Goal: Task Accomplishment & Management: Manage account settings

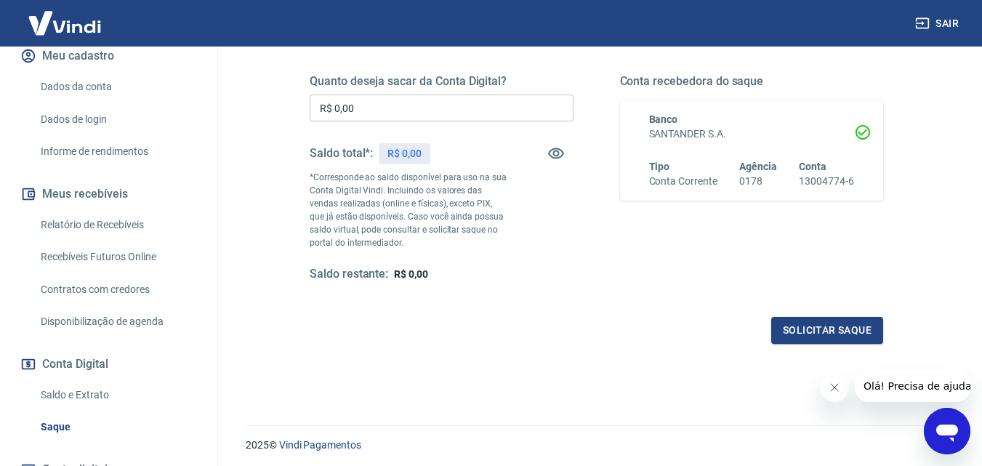
scroll to position [218, 0]
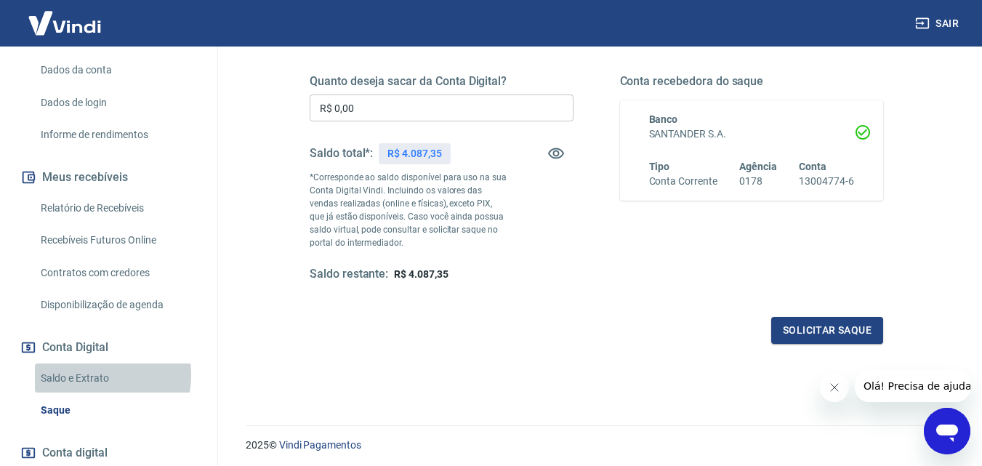
click at [90, 374] on link "Saldo e Extrato" at bounding box center [117, 378] width 165 height 30
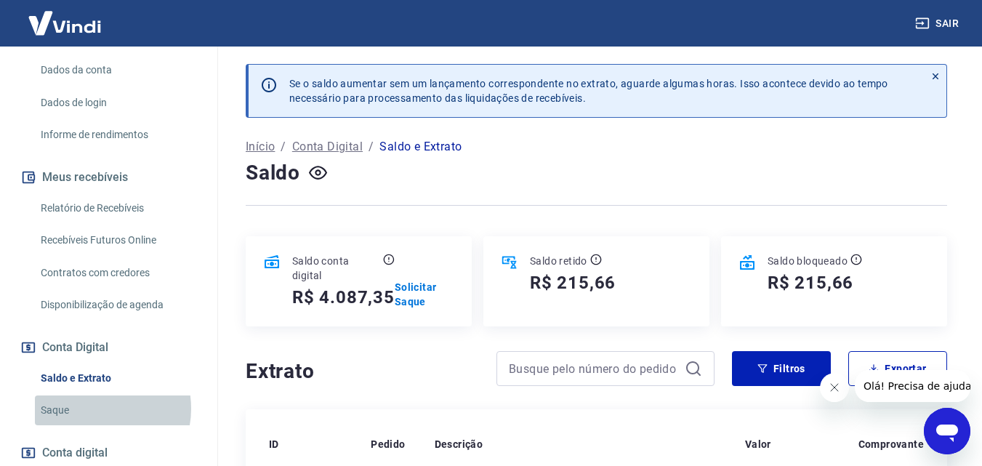
click at [94, 408] on link "Saque" at bounding box center [117, 410] width 165 height 30
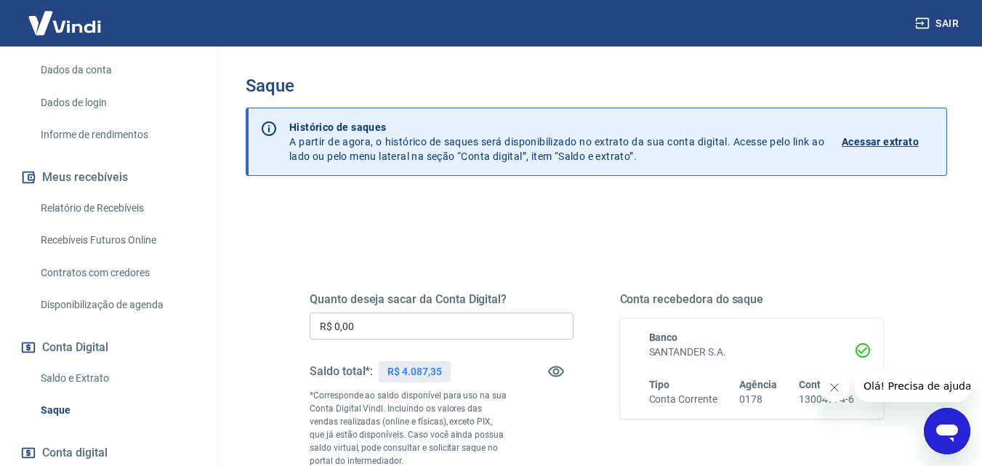
click at [383, 324] on input "R$ 0,00" at bounding box center [442, 325] width 264 height 27
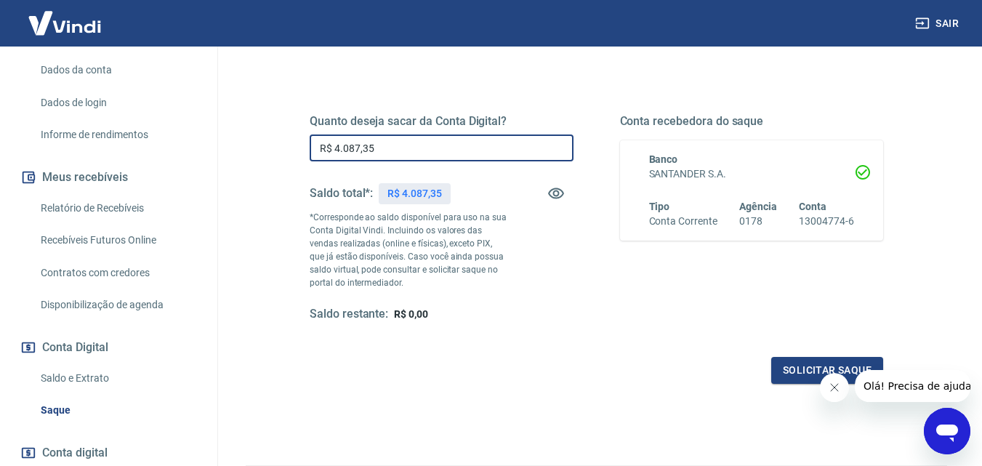
scroll to position [218, 0]
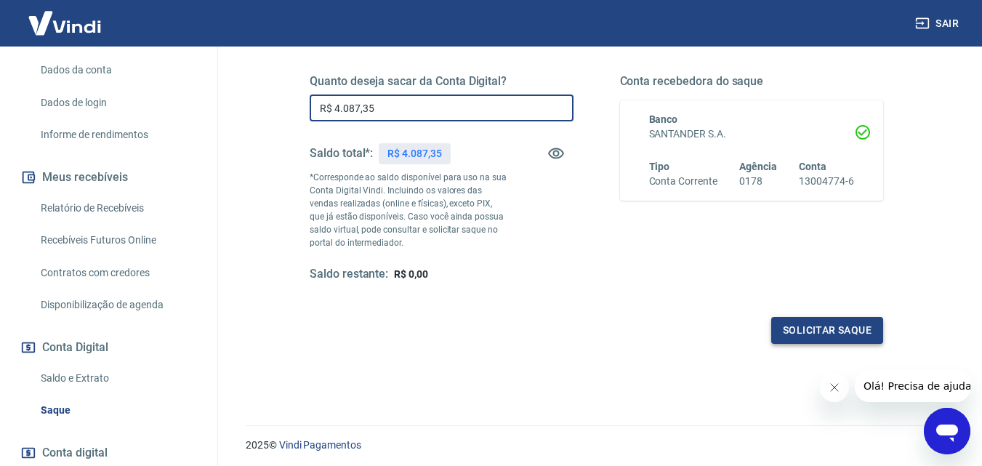
type input "R$ 4.087,35"
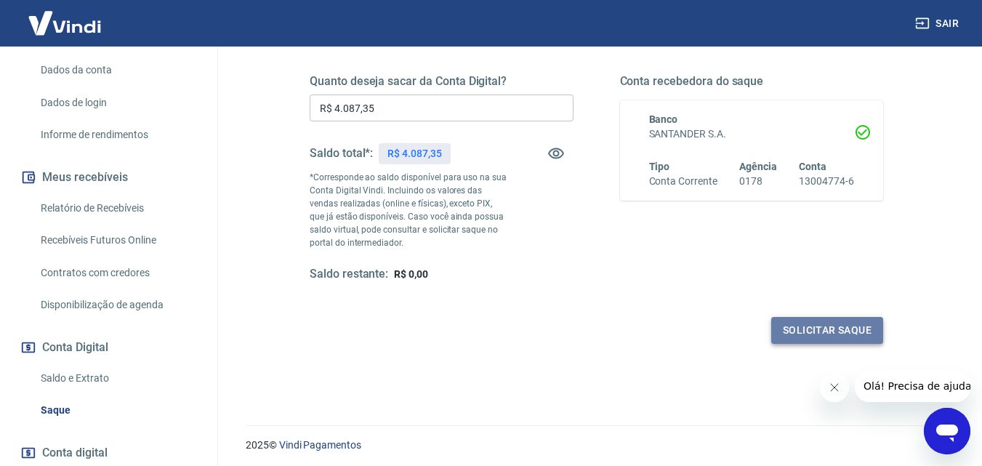
click at [807, 332] on button "Solicitar saque" at bounding box center [827, 330] width 112 height 27
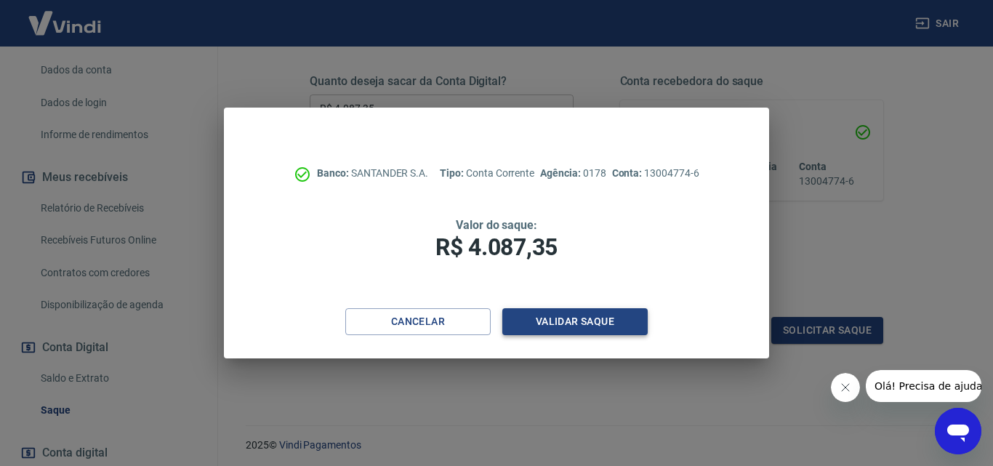
click at [562, 326] on button "Validar saque" at bounding box center [574, 321] width 145 height 27
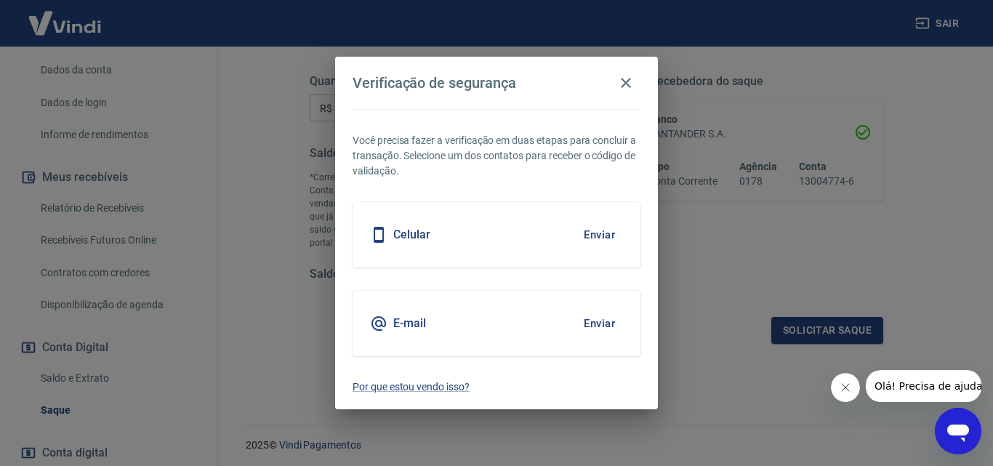
click at [607, 259] on div "Celular Enviar" at bounding box center [496, 234] width 288 height 65
click at [605, 241] on button "Enviar" at bounding box center [599, 234] width 47 height 31
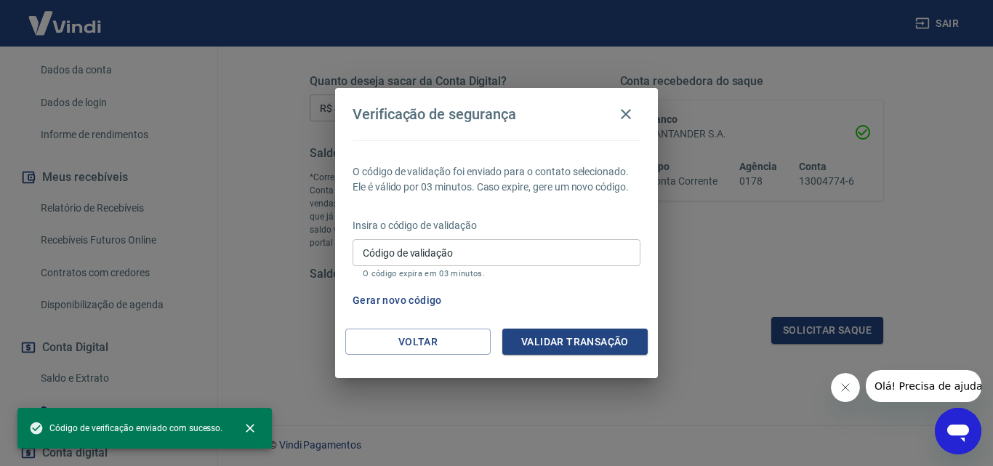
click at [563, 238] on div "Insira o código de validação Código de validação Código de validação O código e…" at bounding box center [496, 249] width 288 height 63
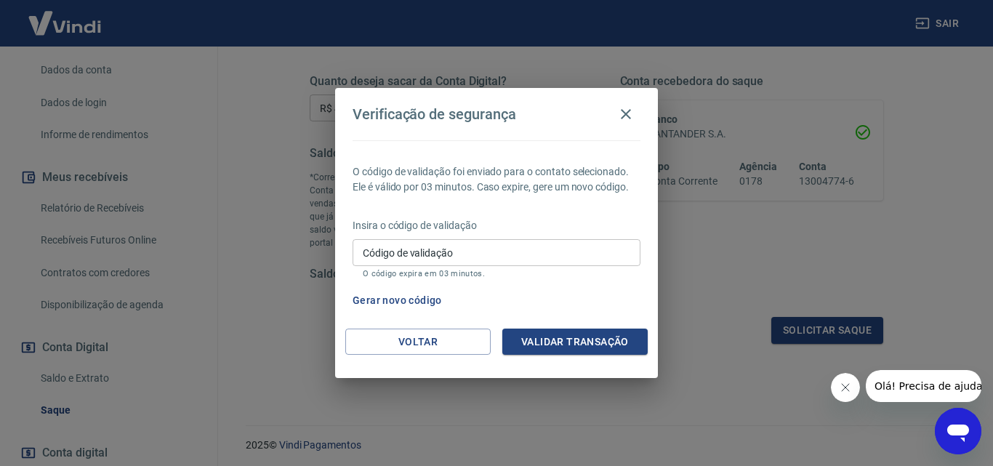
click at [564, 245] on input "Código de validação" at bounding box center [496, 252] width 288 height 27
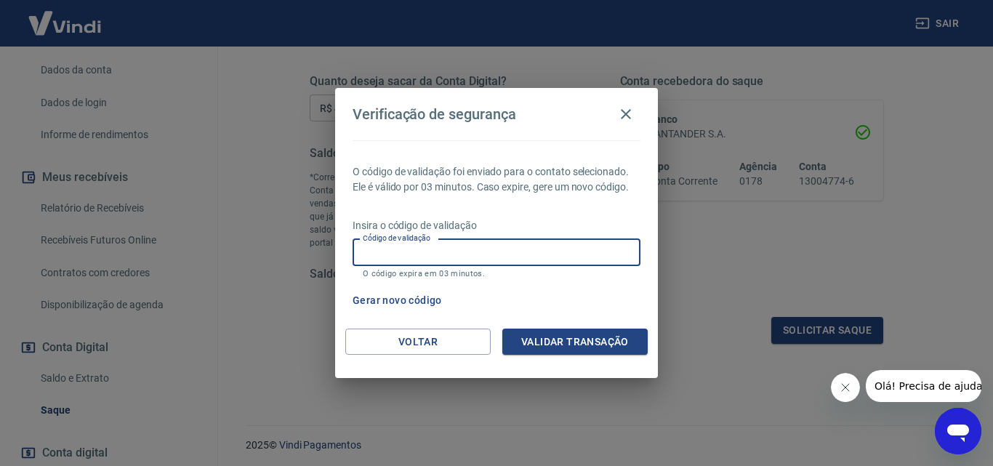
click at [549, 254] on input "Código de validação" at bounding box center [496, 252] width 288 height 27
type input "896229"
click at [584, 337] on button "Validar transação" at bounding box center [574, 341] width 145 height 27
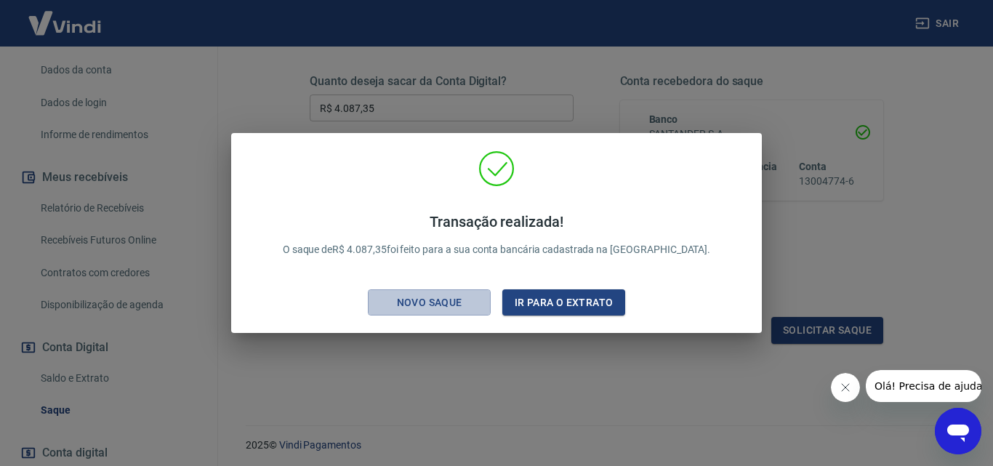
click at [439, 305] on div "Novo saque" at bounding box center [429, 303] width 100 height 18
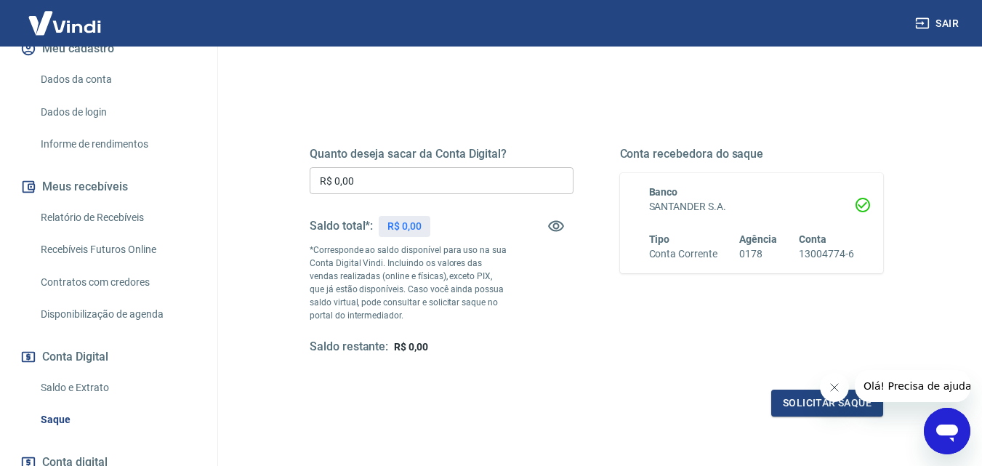
scroll to position [218, 0]
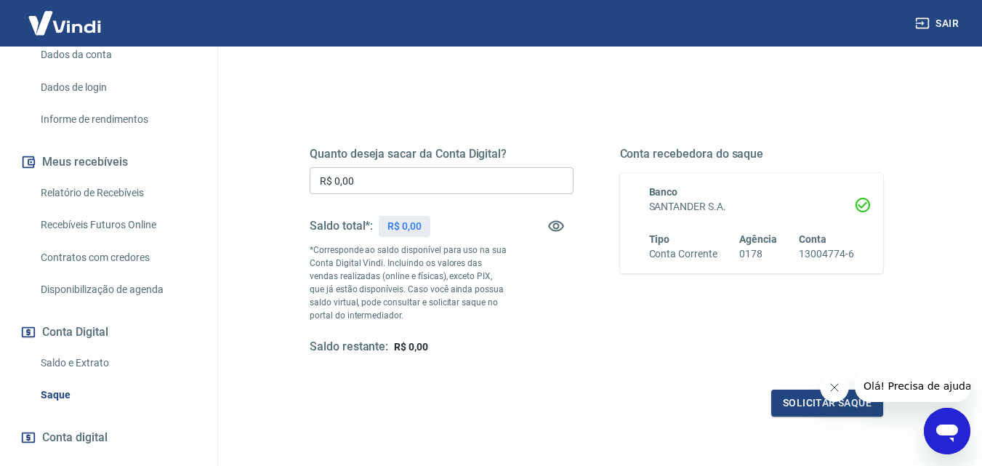
click at [96, 378] on link "Saldo e Extrato" at bounding box center [117, 363] width 165 height 30
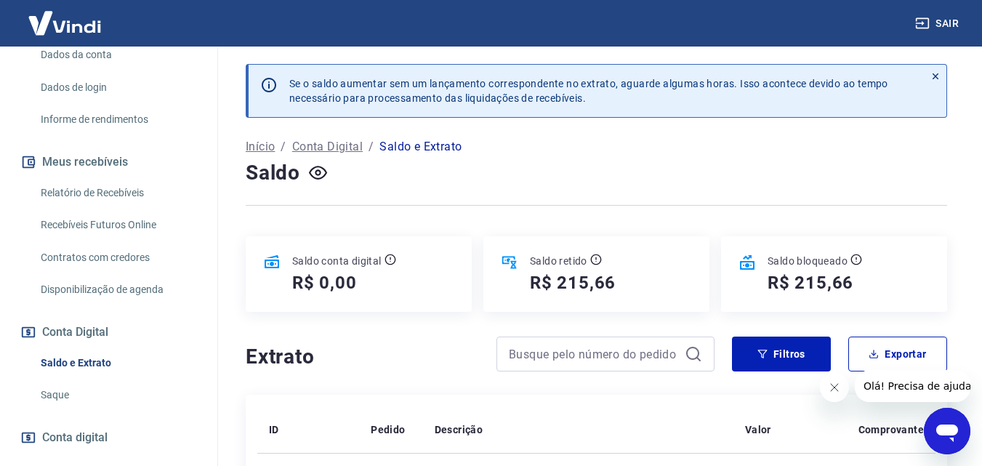
click at [51, 405] on link "Saque" at bounding box center [117, 395] width 165 height 30
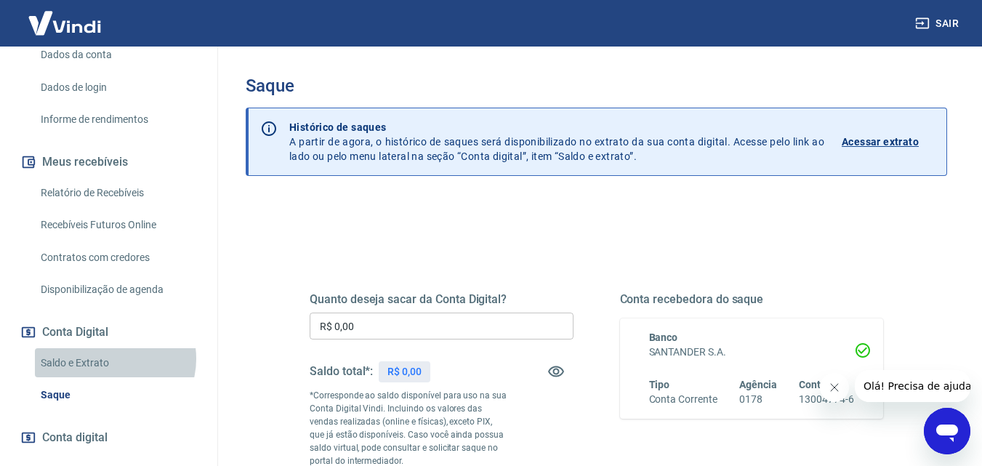
click at [114, 374] on link "Saldo e Extrato" at bounding box center [117, 363] width 165 height 30
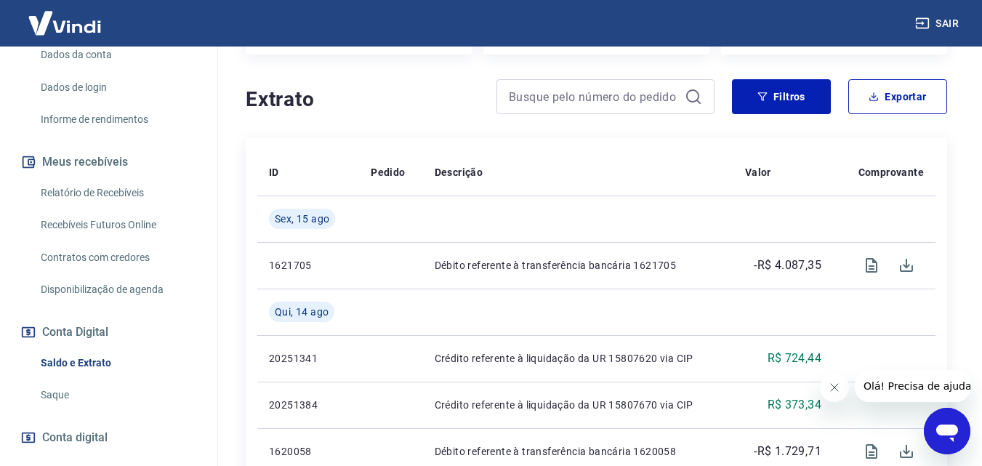
scroll to position [291, 0]
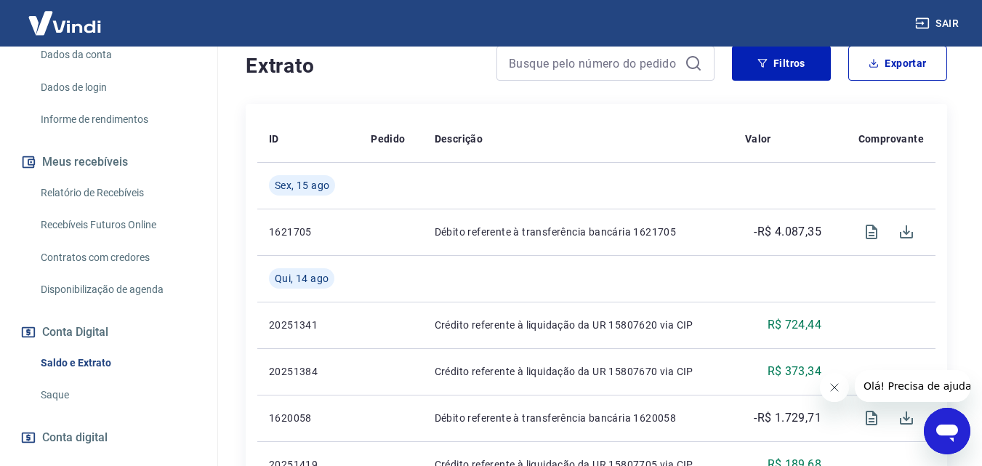
click at [76, 407] on link "Saque" at bounding box center [117, 395] width 165 height 30
